Goal: Find specific fact: Find specific fact

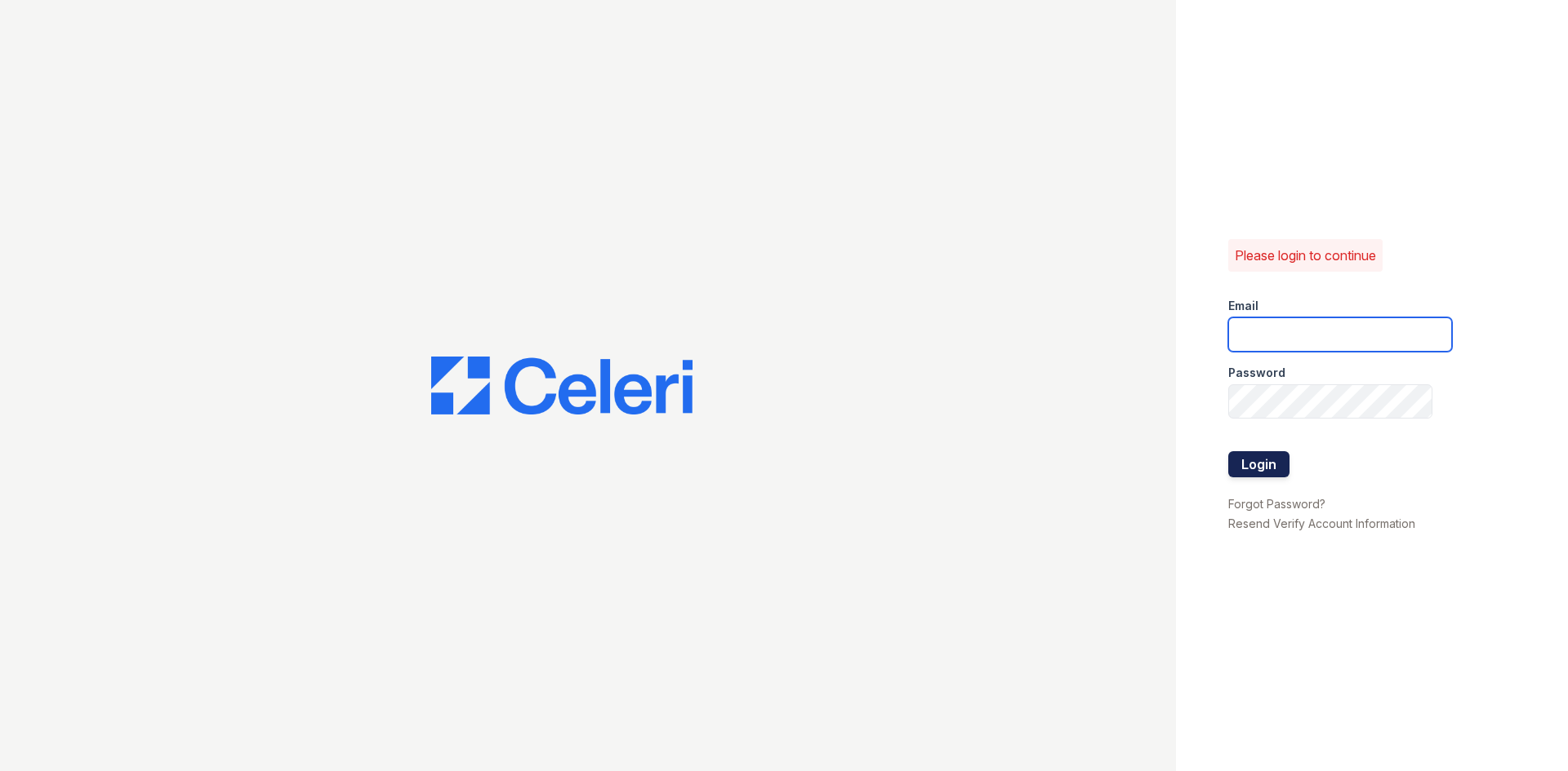
type input "[EMAIL_ADDRESS][DOMAIN_NAME]"
click at [1250, 457] on button "Login" at bounding box center [1259, 464] width 62 height 26
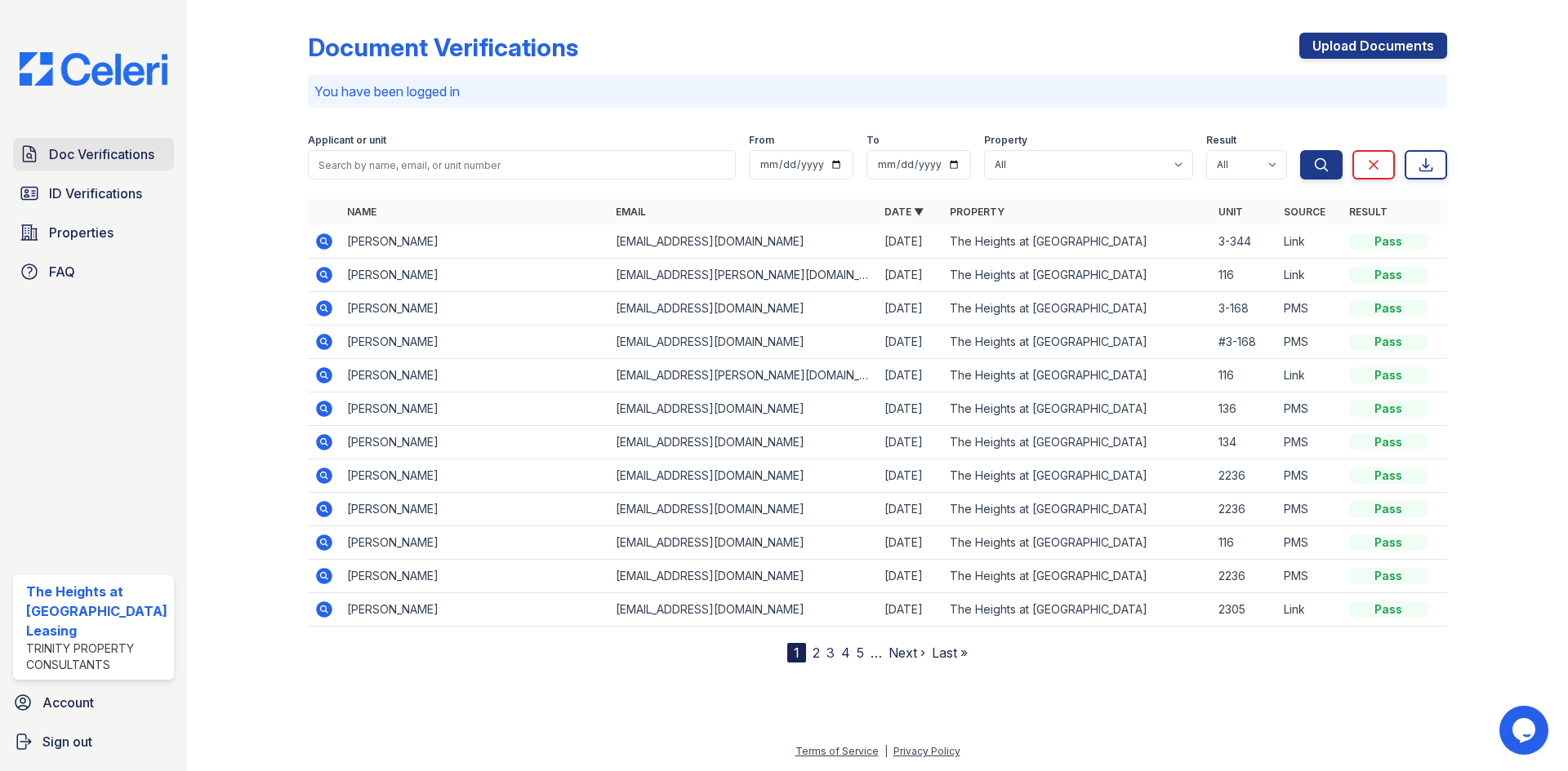
click at [123, 158] on span "Doc Verifications" at bounding box center [102, 155] width 105 height 20
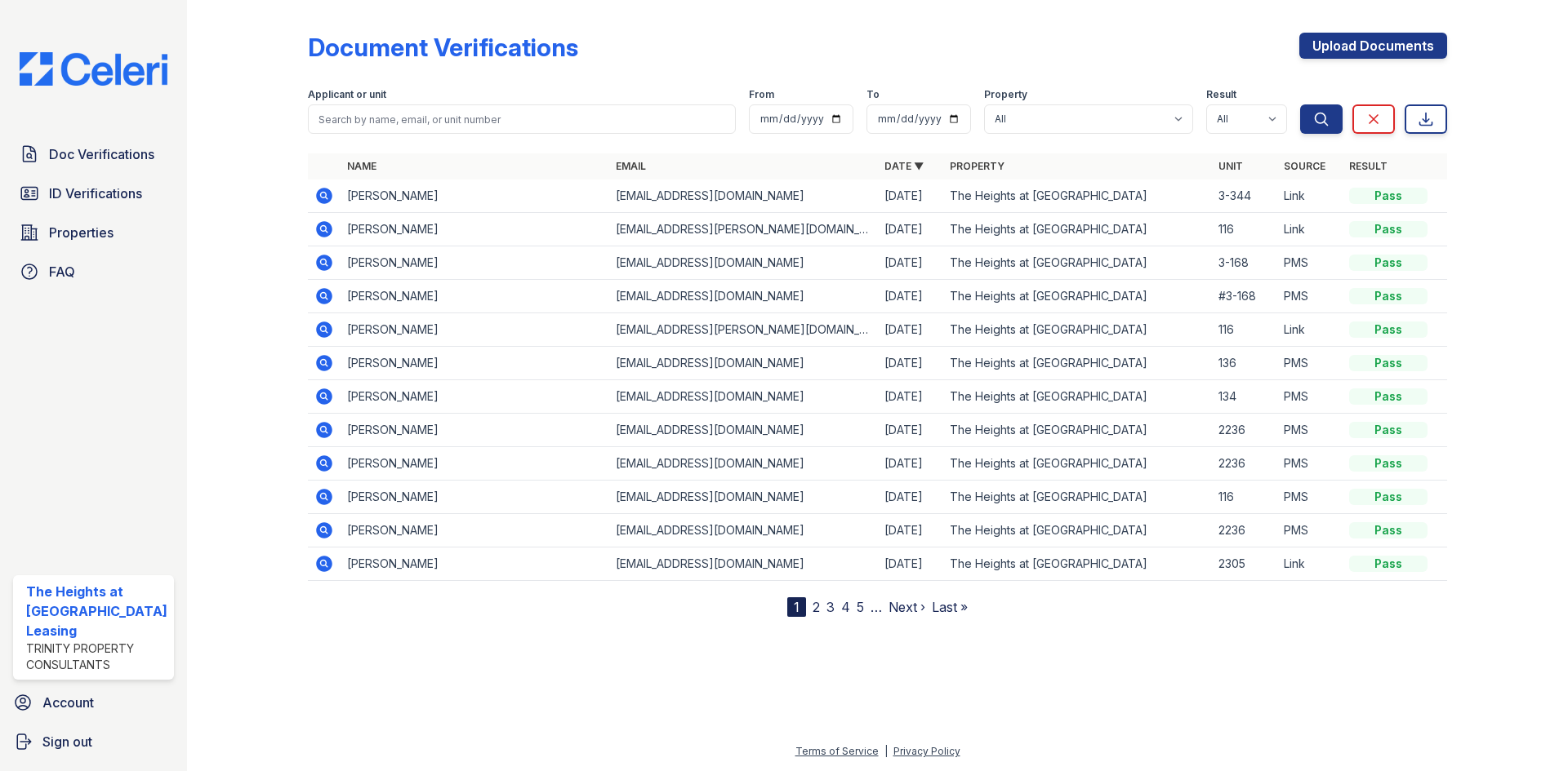
click at [324, 194] on icon at bounding box center [323, 195] width 4 height 4
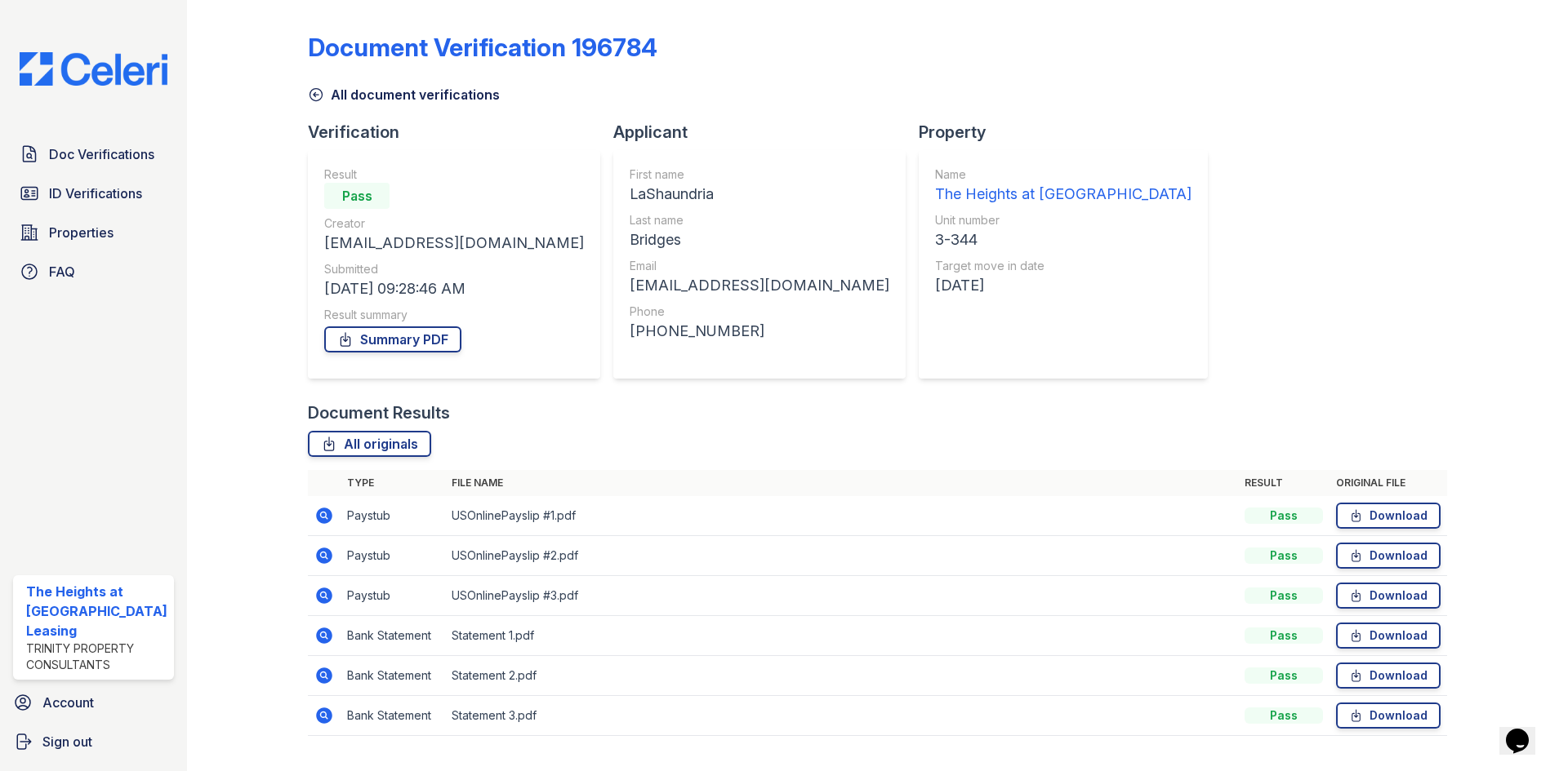
click at [321, 517] on icon at bounding box center [325, 515] width 20 height 20
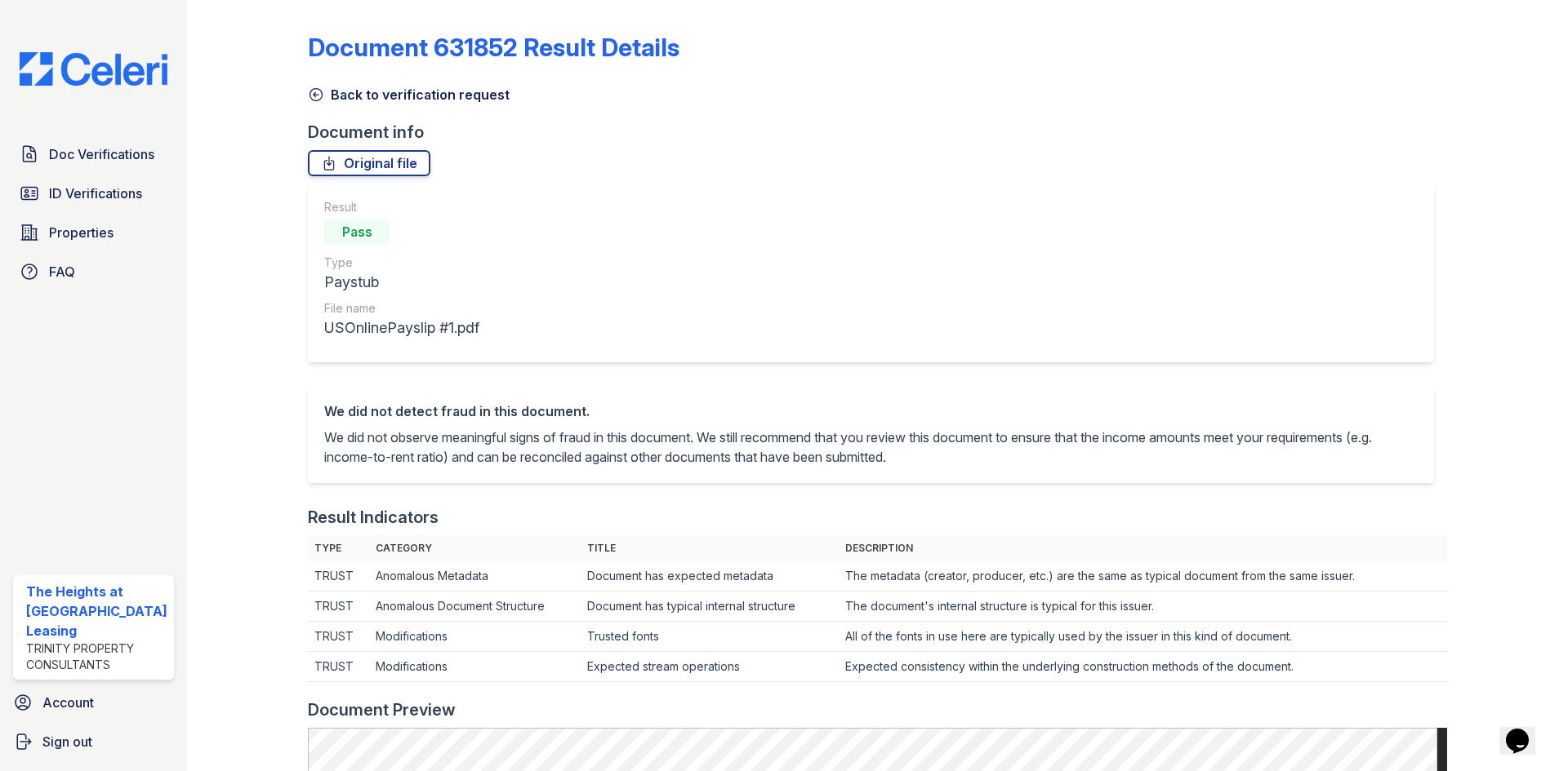
click at [311, 98] on icon at bounding box center [316, 95] width 16 height 16
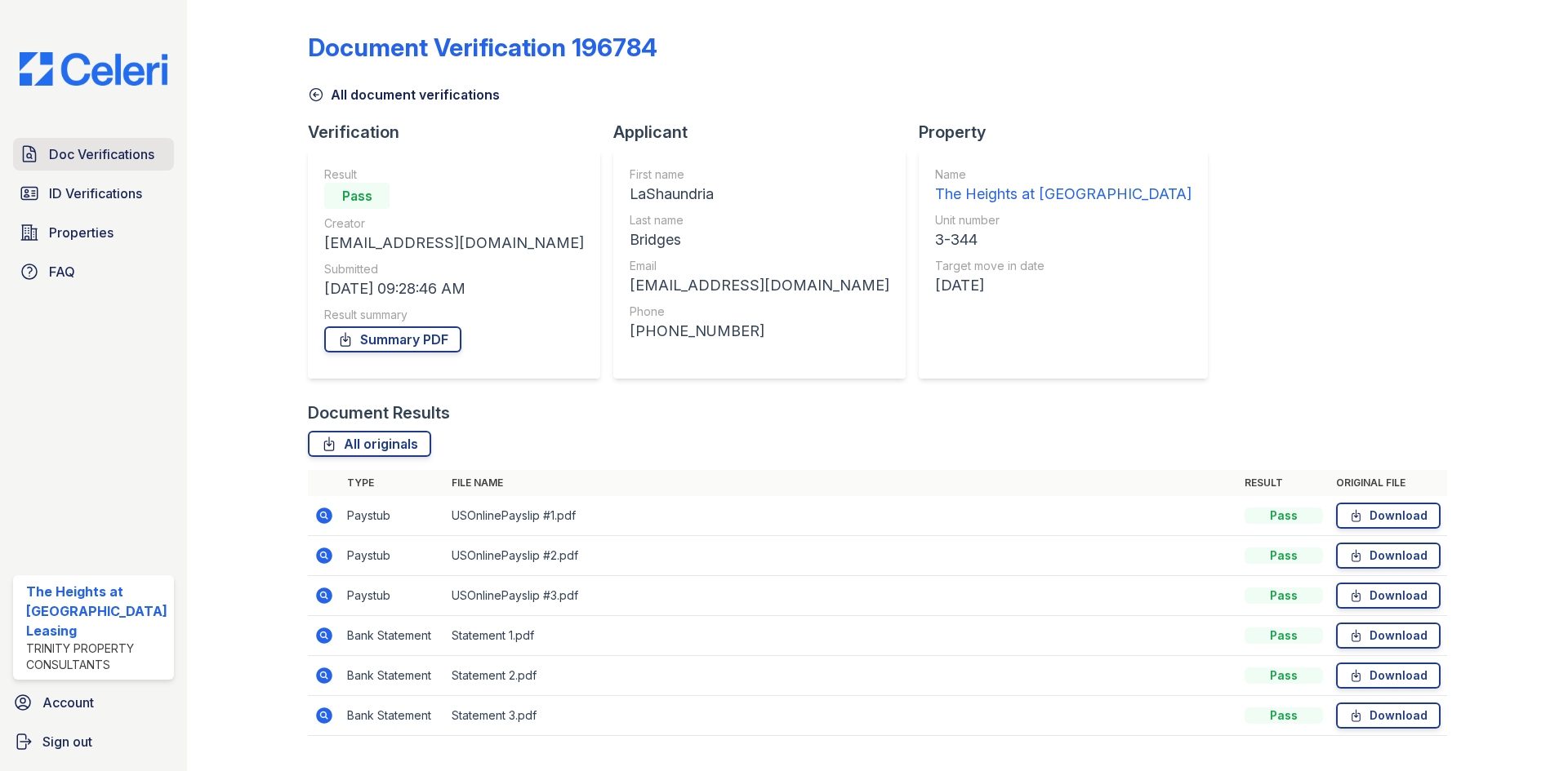
click at [91, 155] on span "Doc Verifications" at bounding box center [102, 155] width 105 height 20
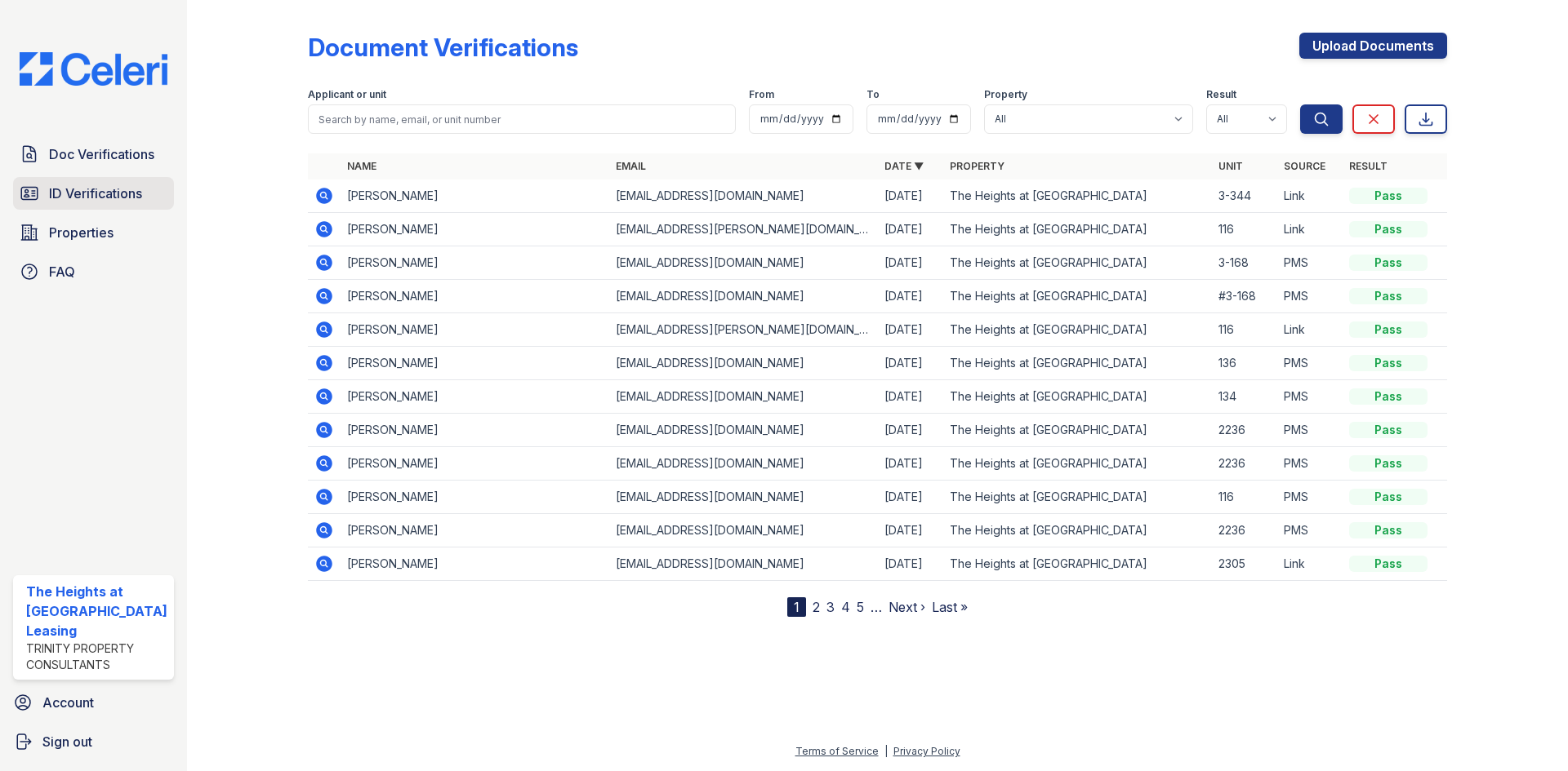
click at [127, 194] on span "ID Verifications" at bounding box center [96, 194] width 93 height 20
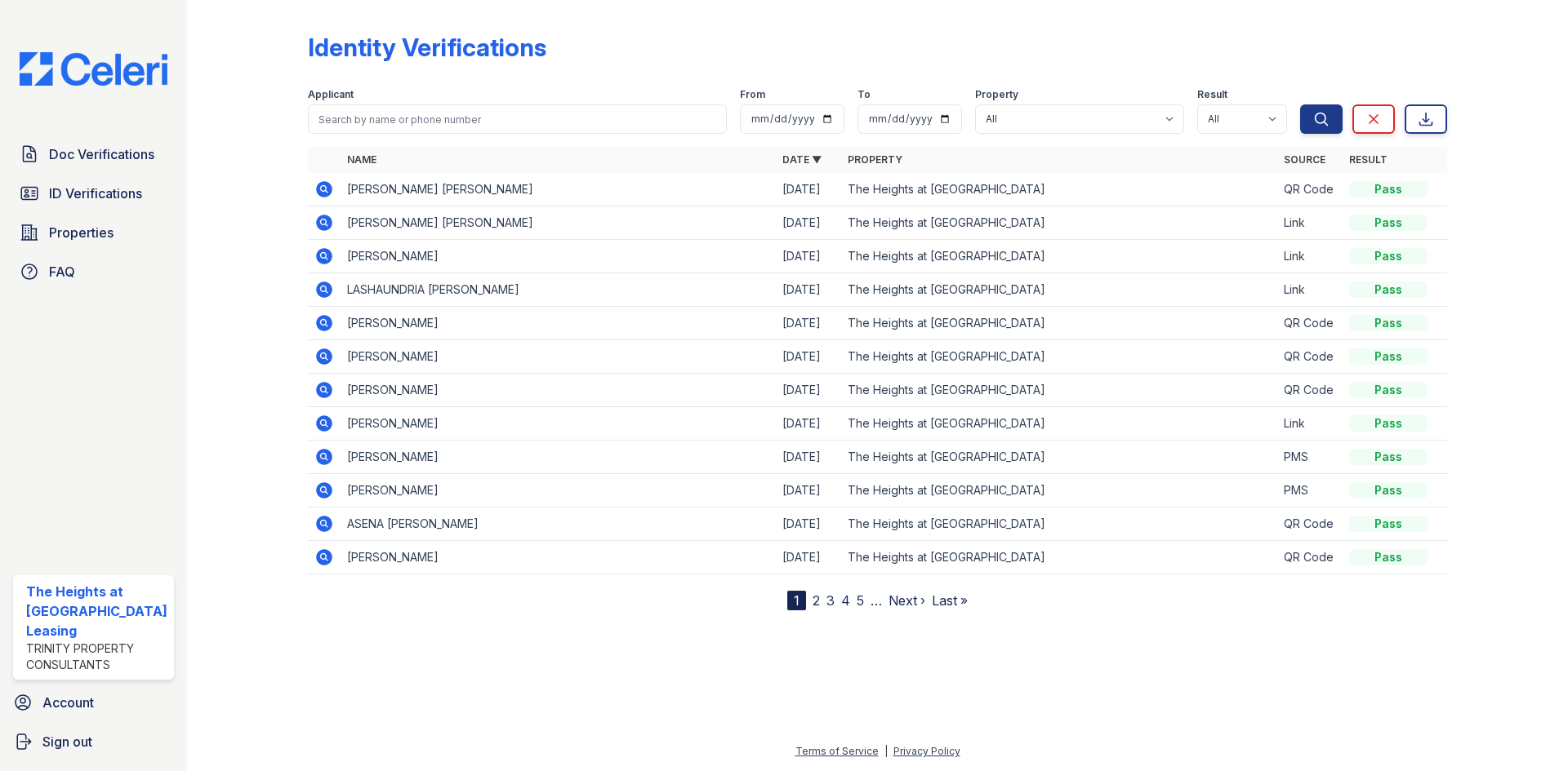
click at [325, 196] on icon at bounding box center [325, 189] width 16 height 16
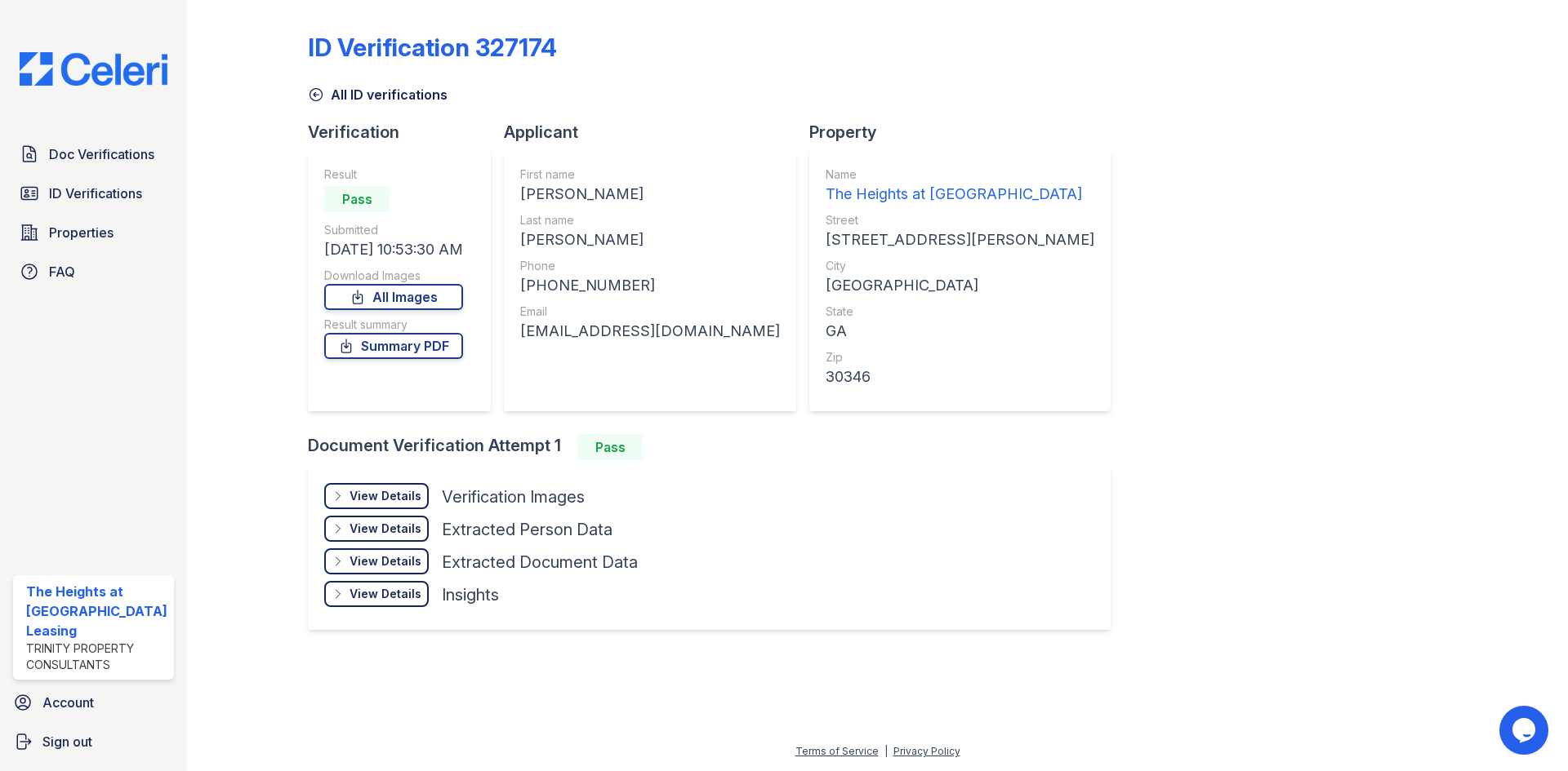
click at [571, 236] on div "BELLMER" at bounding box center [650, 240] width 259 height 23
click at [567, 189] on div "ABIGAIL JAYNE" at bounding box center [650, 195] width 259 height 23
copy div "ABIGAIL JAYNE"
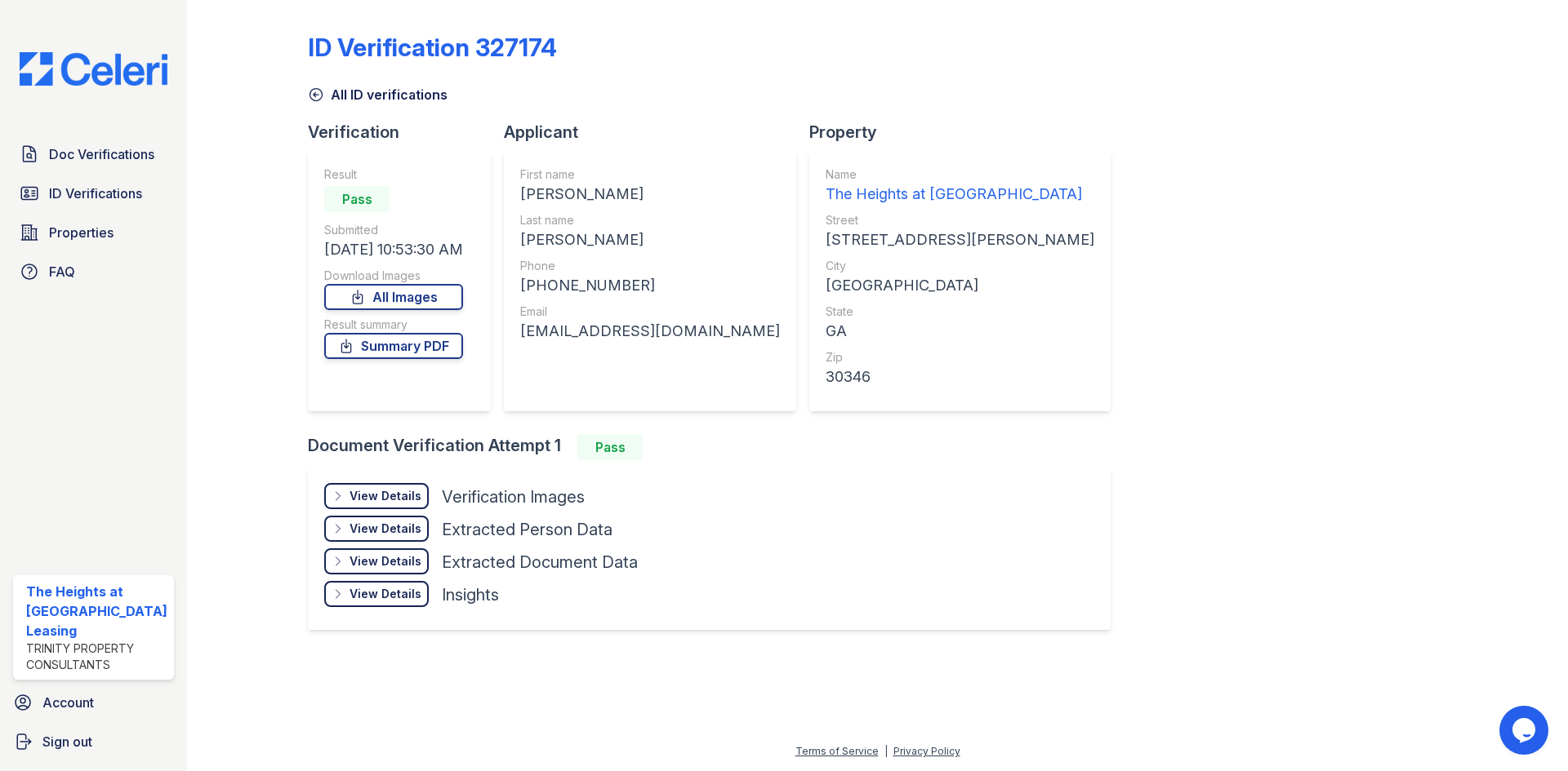
click at [552, 245] on div "BELLMER" at bounding box center [650, 240] width 259 height 23
copy div "BELLMER"
click at [595, 280] on div "+17066279186" at bounding box center [650, 286] width 259 height 23
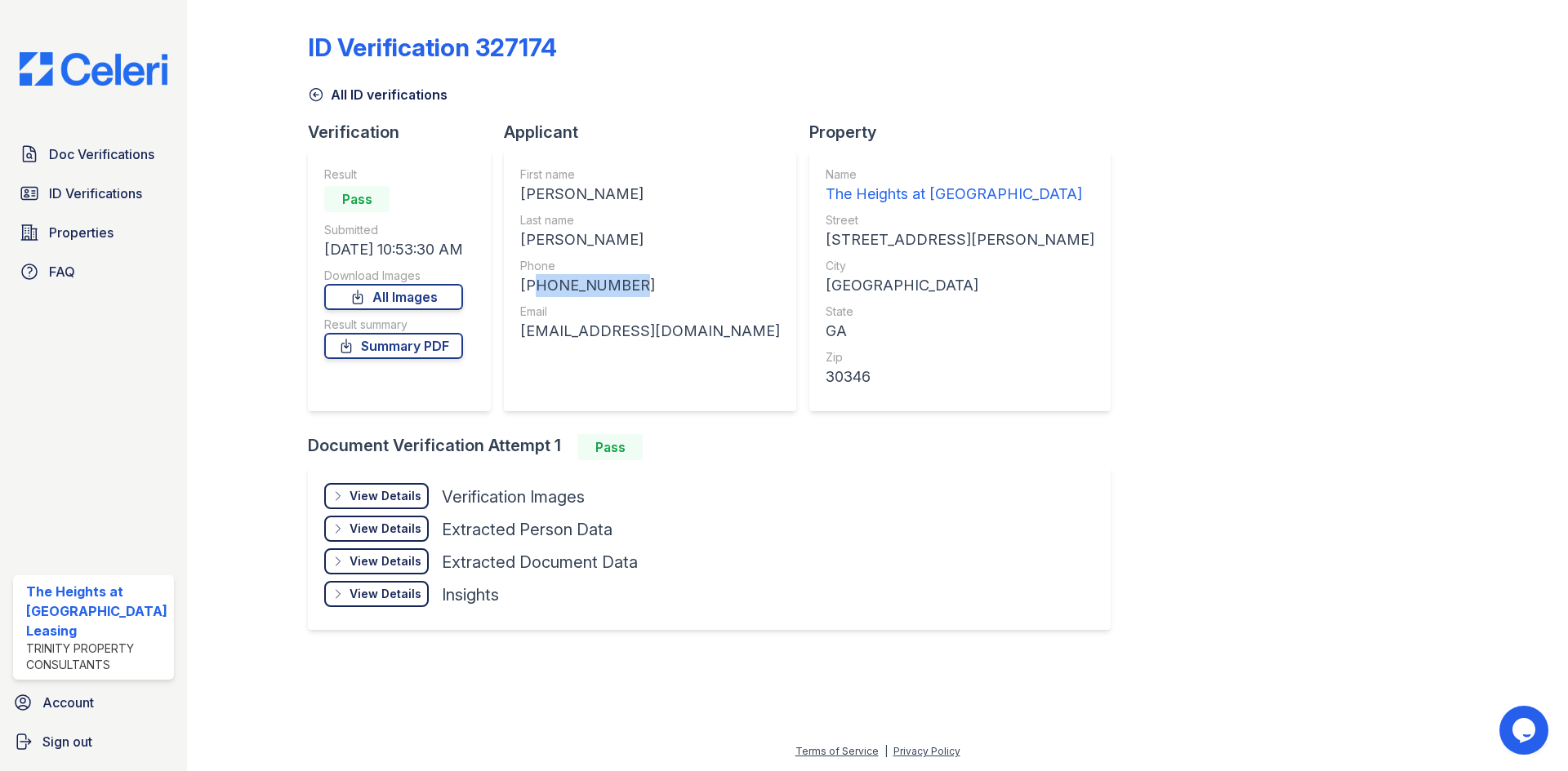
copy div "17066279186"
click at [640, 325] on div "abbibellmer@gmail.com" at bounding box center [650, 331] width 259 height 23
copy div "abbibellmer@gmail.com"
